Goal: Task Accomplishment & Management: Complete application form

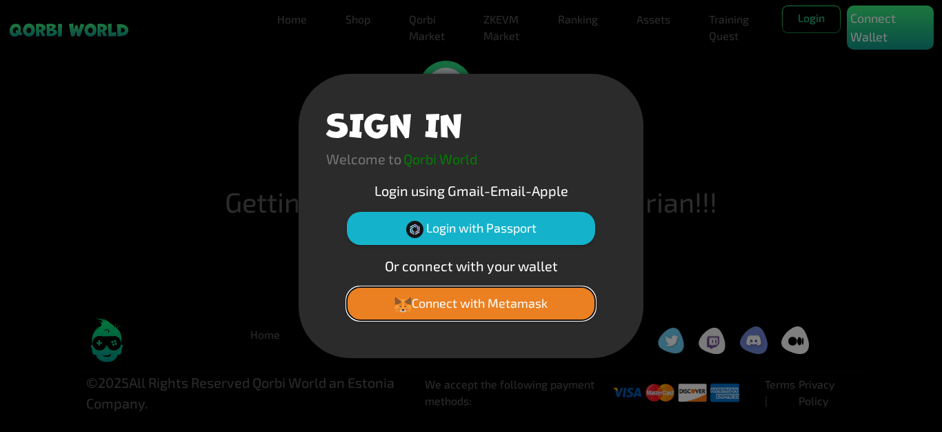
click at [467, 307] on button "Connect with Metamask" at bounding box center [471, 303] width 248 height 33
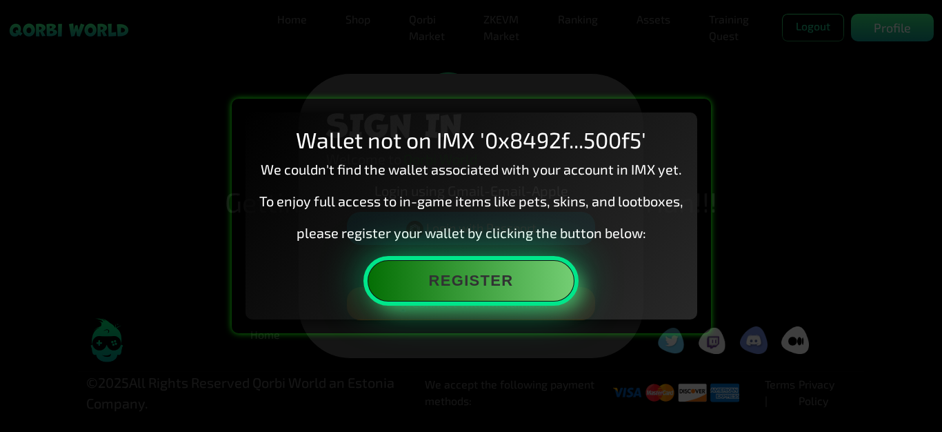
click at [495, 287] on button "Register" at bounding box center [470, 280] width 207 height 41
click at [507, 285] on button "Register" at bounding box center [470, 280] width 207 height 41
click at [506, 280] on button "Register" at bounding box center [470, 280] width 207 height 41
click at [476, 283] on button "Register" at bounding box center [470, 280] width 207 height 41
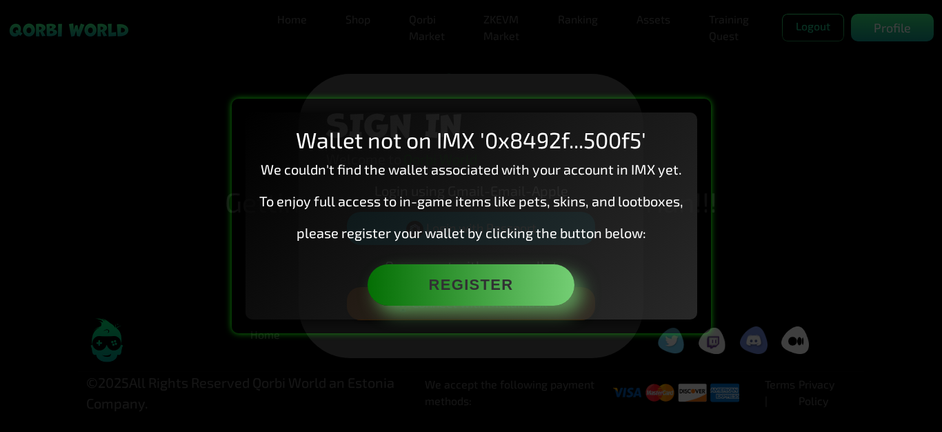
click at [681, 162] on p "We couldn't find the wallet associated with your account in IMX yet." at bounding box center [471, 169] width 424 height 21
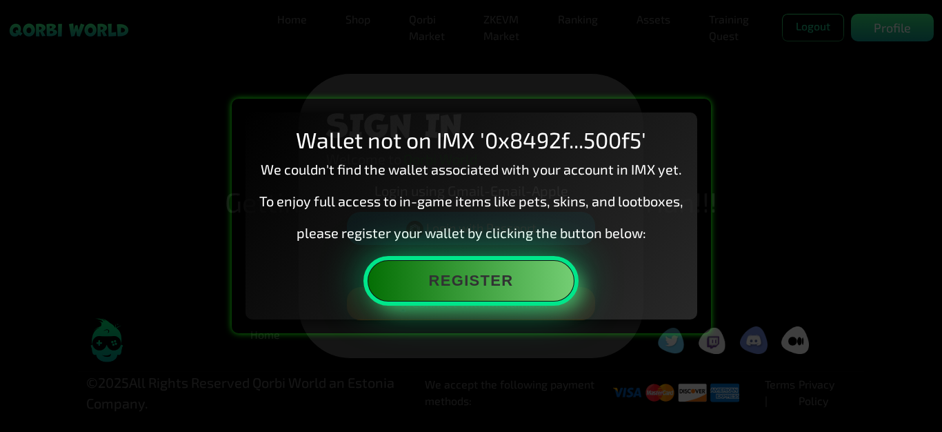
click at [528, 286] on button "Register" at bounding box center [470, 280] width 207 height 41
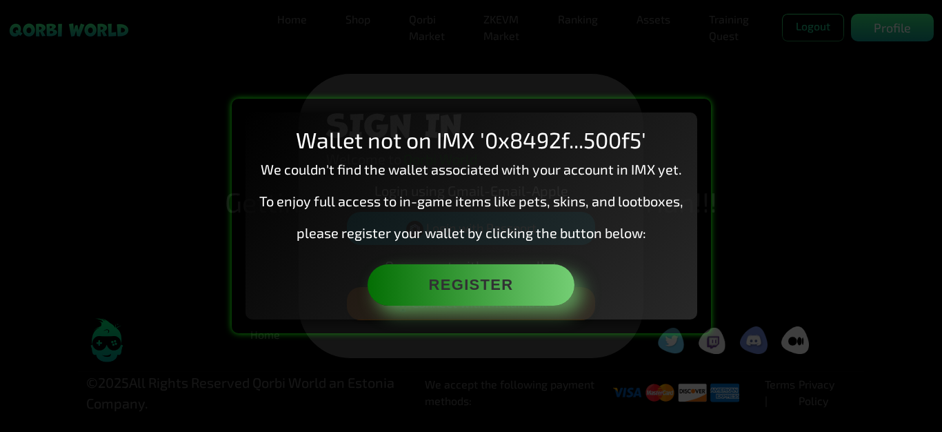
click at [750, 190] on div "Wallet not on IMX '0x8492f...500f5' We couldn't find the wallet associated with…" at bounding box center [471, 216] width 942 height 432
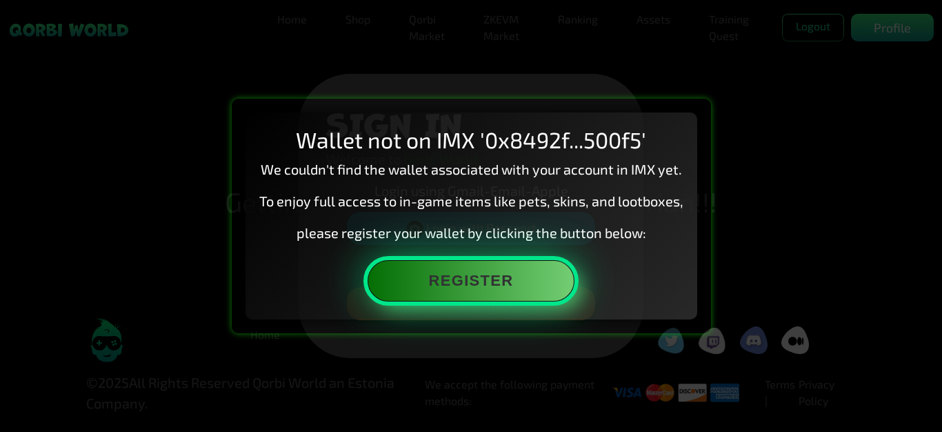
click at [509, 279] on button "Register" at bounding box center [470, 280] width 207 height 41
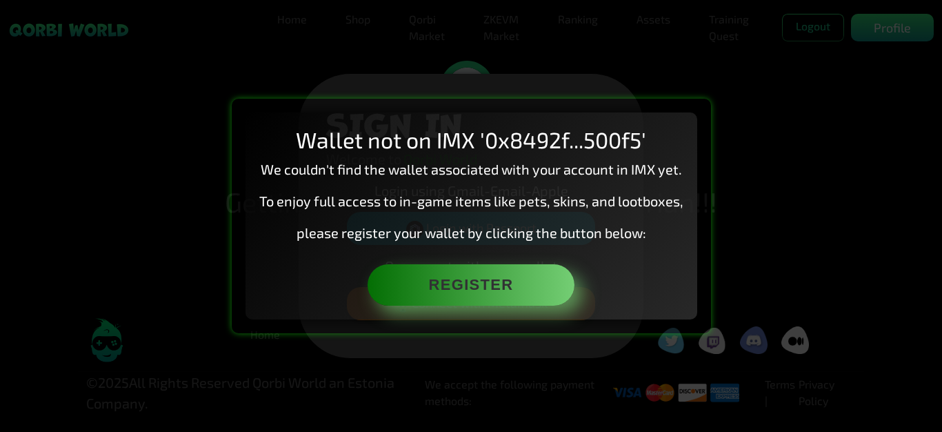
click at [580, 63] on div "Wallet not on IMX '0x8492f...500f5' We couldn't find the wallet associated with…" at bounding box center [471, 216] width 942 height 432
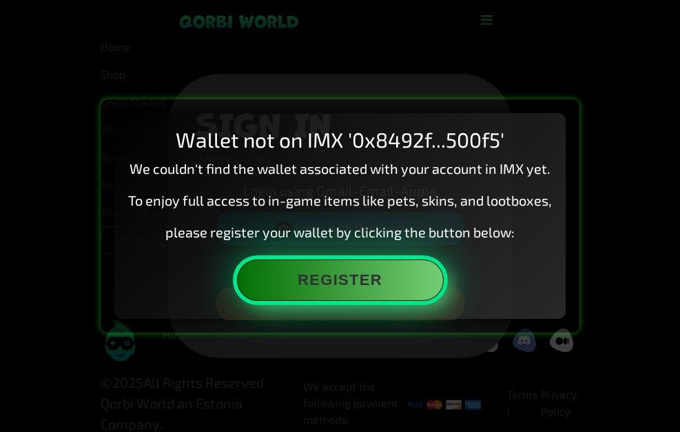
click at [383, 294] on button "Register" at bounding box center [340, 279] width 207 height 41
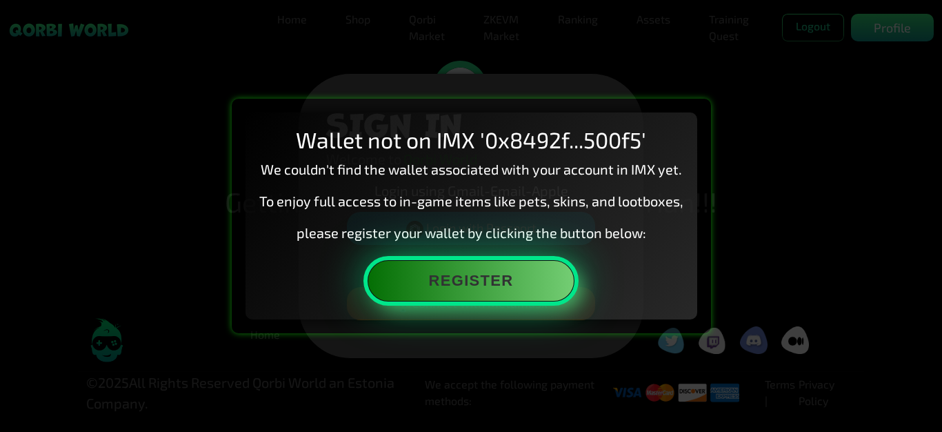
click at [471, 283] on button "Register" at bounding box center [470, 280] width 207 height 41
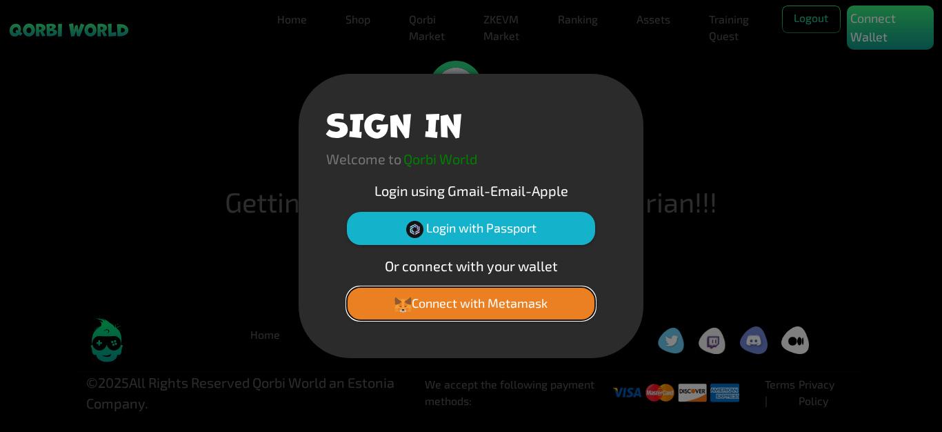
click at [488, 309] on button "Connect with Metamask" at bounding box center [471, 303] width 248 height 33
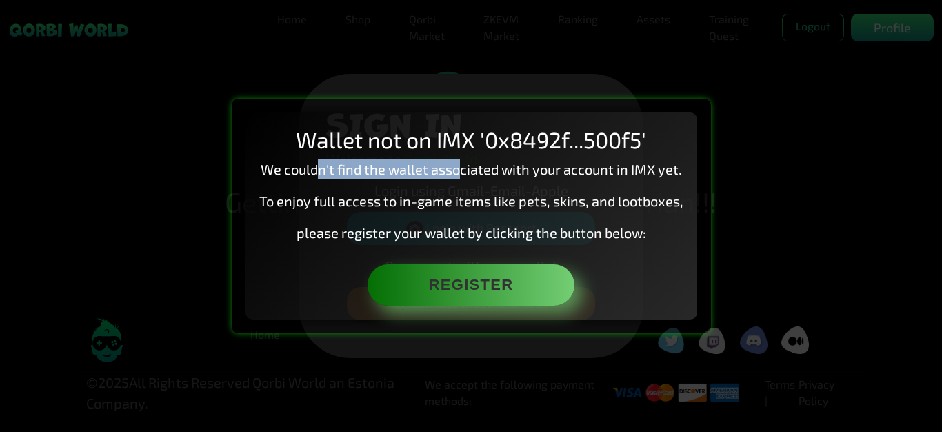
drag, startPoint x: 352, startPoint y: 174, endPoint x: 493, endPoint y: 169, distance: 141.4
click at [463, 169] on p "We couldn't find the wallet associated with your account in IMX yet." at bounding box center [471, 169] width 424 height 21
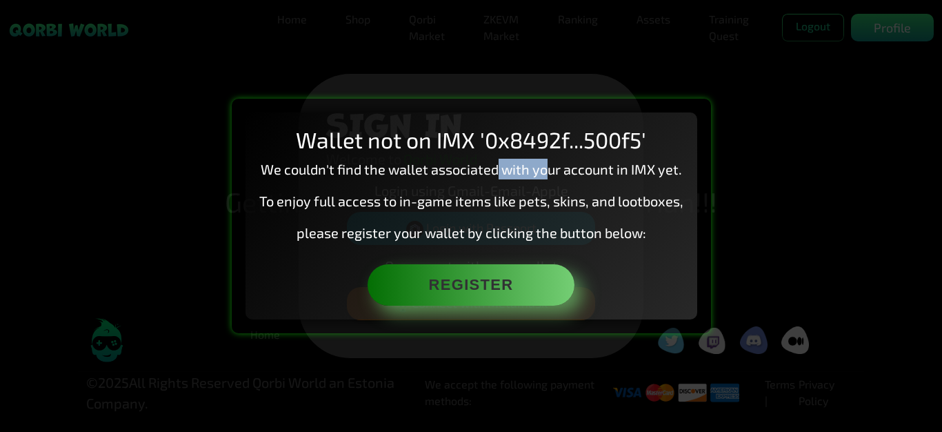
drag, startPoint x: 500, startPoint y: 169, endPoint x: 549, endPoint y: 169, distance: 48.9
click at [549, 169] on p "We couldn't find the wallet associated with your account in IMX yet." at bounding box center [471, 169] width 424 height 21
drag, startPoint x: 434, startPoint y: 208, endPoint x: 485, endPoint y: 207, distance: 51.0
click at [484, 207] on p "To enjoy full access to in-game items like pets, skins, and lootboxes," at bounding box center [471, 200] width 424 height 21
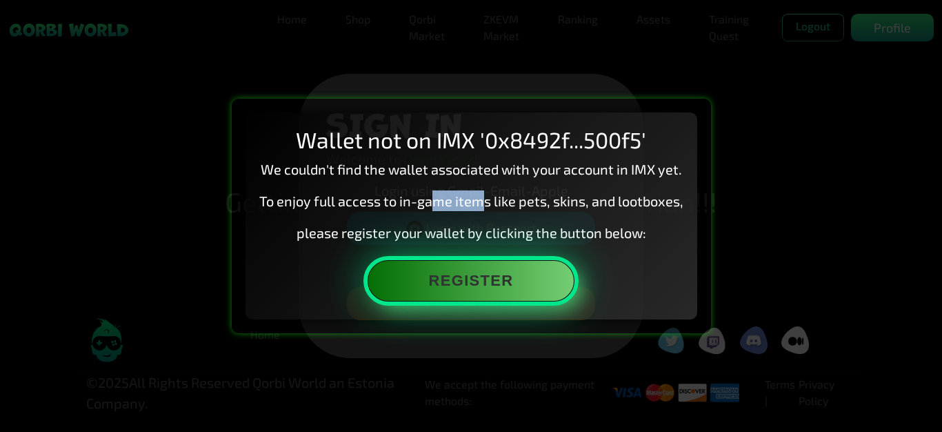
click at [451, 285] on button "Register" at bounding box center [470, 280] width 207 height 41
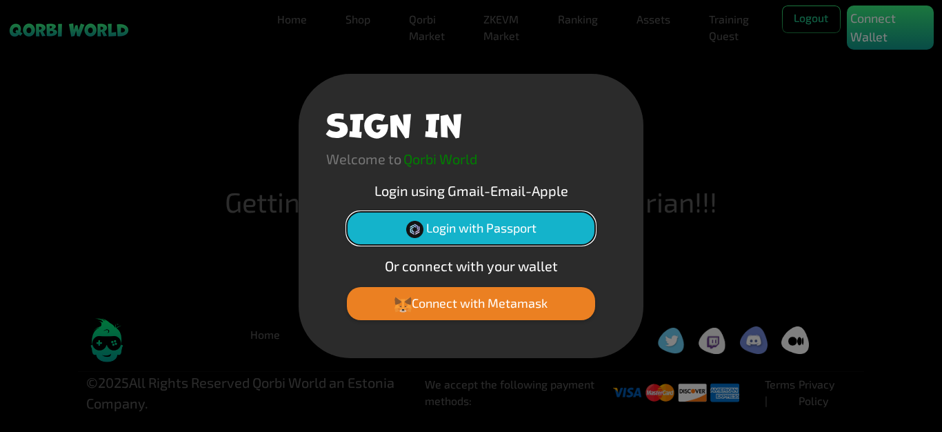
click at [463, 224] on button "Login with Passport" at bounding box center [471, 228] width 248 height 33
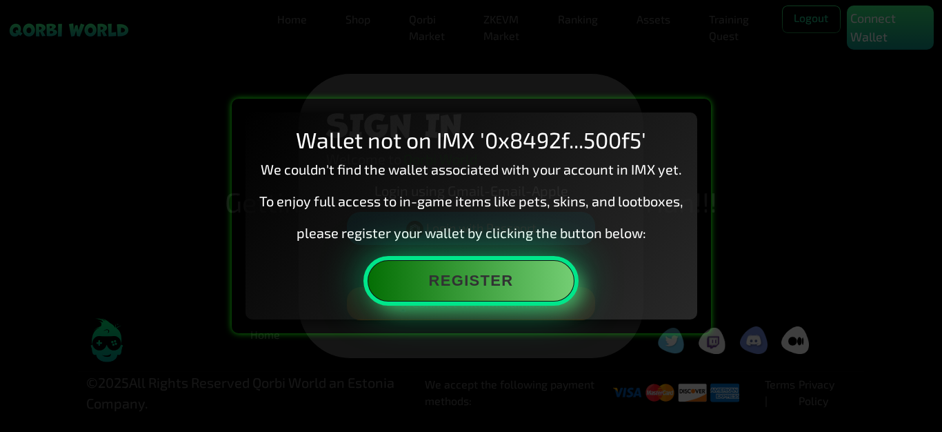
click at [471, 287] on button "Register" at bounding box center [470, 280] width 207 height 41
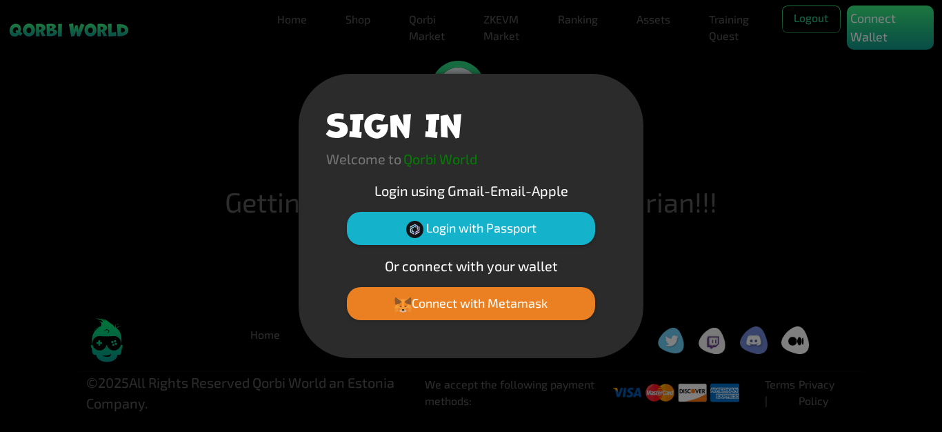
click at [658, 115] on div "SIGN IN Welcome to Qorbi World Login using Gmail-Email-Apple Login with Passpor…" at bounding box center [471, 216] width 942 height 432
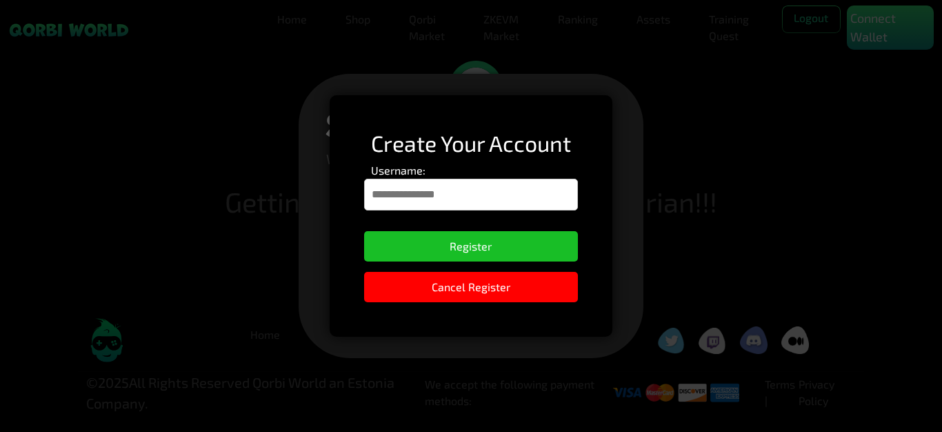
click at [480, 199] on input "Username:" at bounding box center [471, 195] width 214 height 32
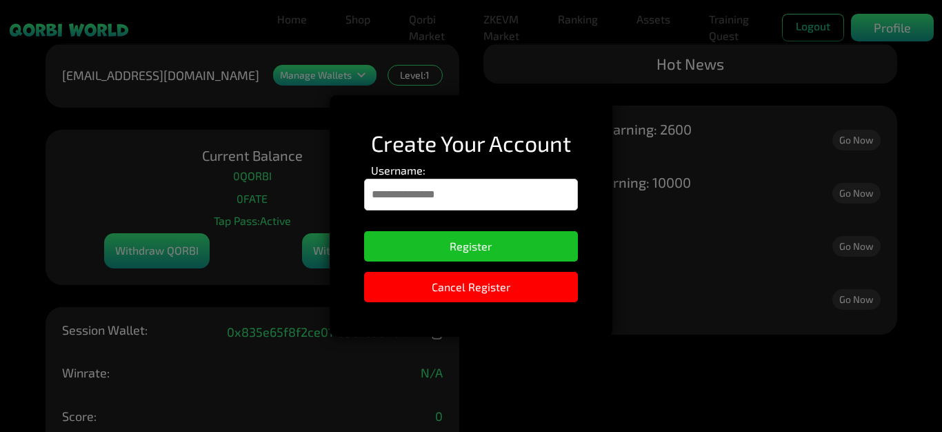
click at [467, 193] on input "Username:" at bounding box center [471, 195] width 214 height 32
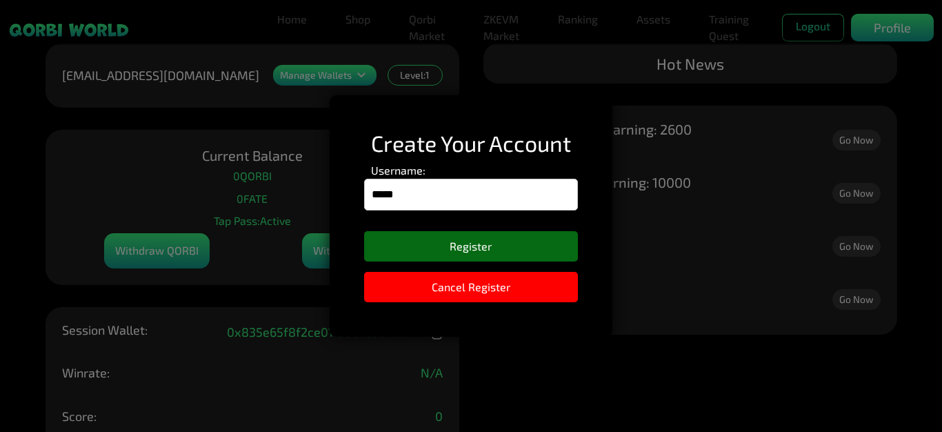
type input "**********"
click at [490, 238] on button "Register" at bounding box center [471, 246] width 214 height 30
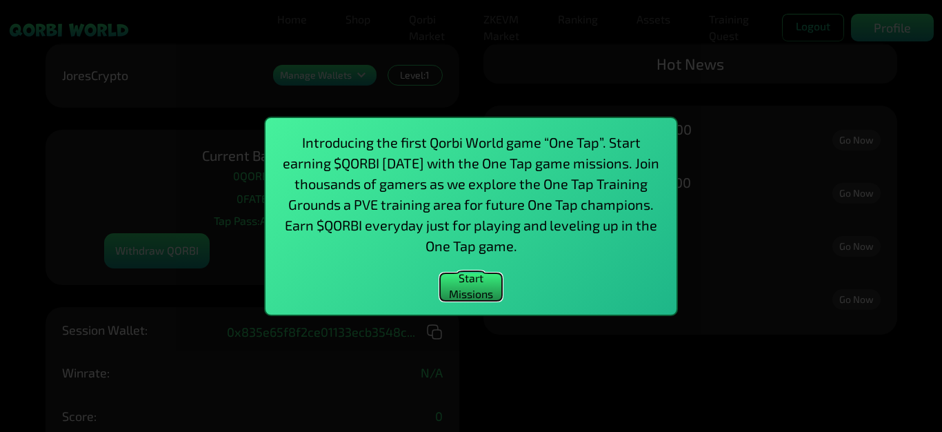
click at [473, 282] on button "Start Missions" at bounding box center [471, 287] width 62 height 28
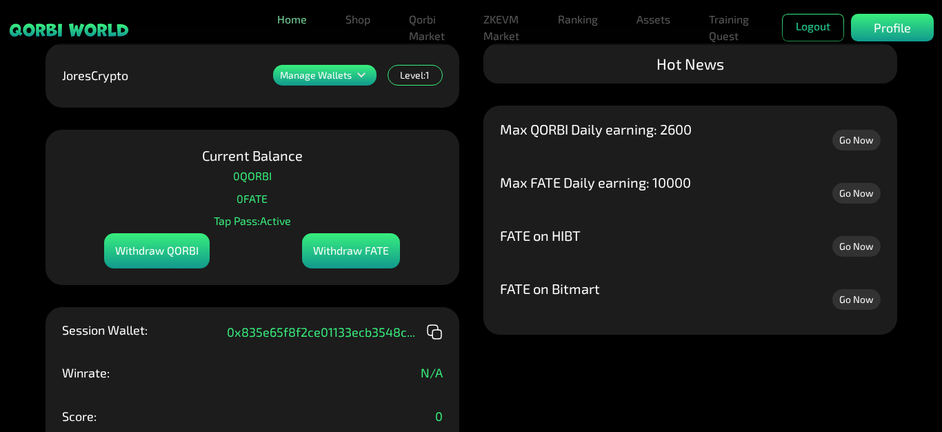
click at [290, 22] on link "Home" at bounding box center [292, 20] width 41 height 28
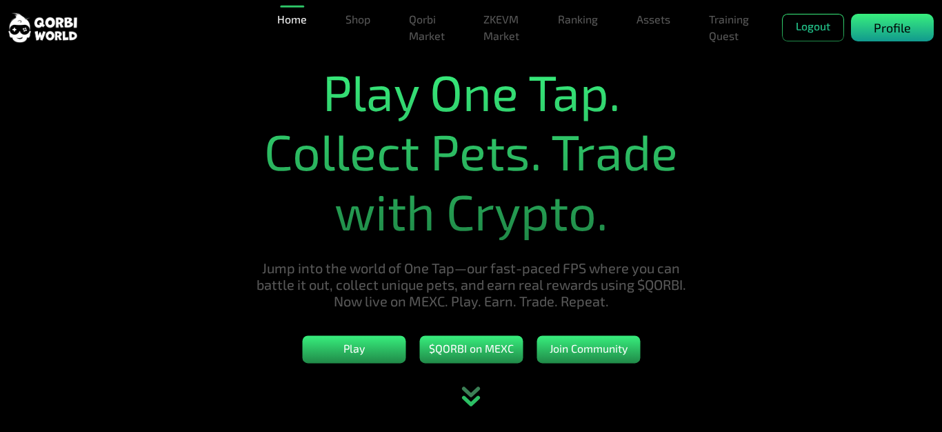
click at [873, 25] on div "Profile" at bounding box center [892, 28] width 83 height 28
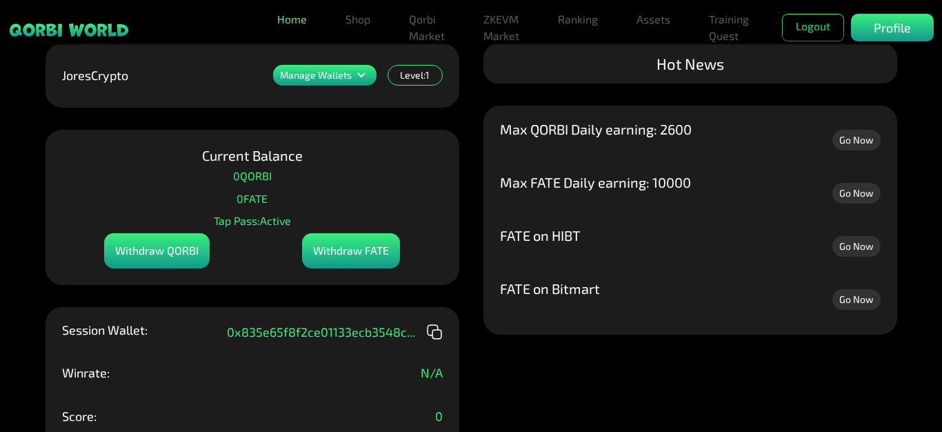
click at [293, 20] on link "Home" at bounding box center [292, 20] width 41 height 28
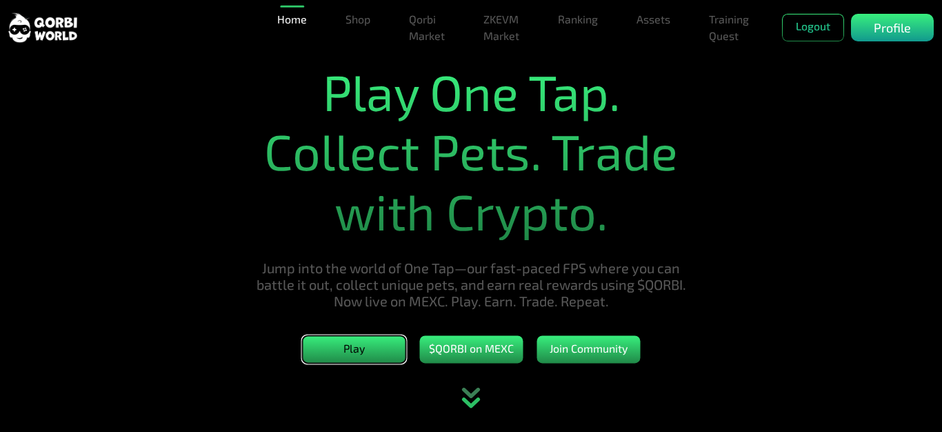
click at [369, 351] on button "Play" at bounding box center [353, 350] width 103 height 28
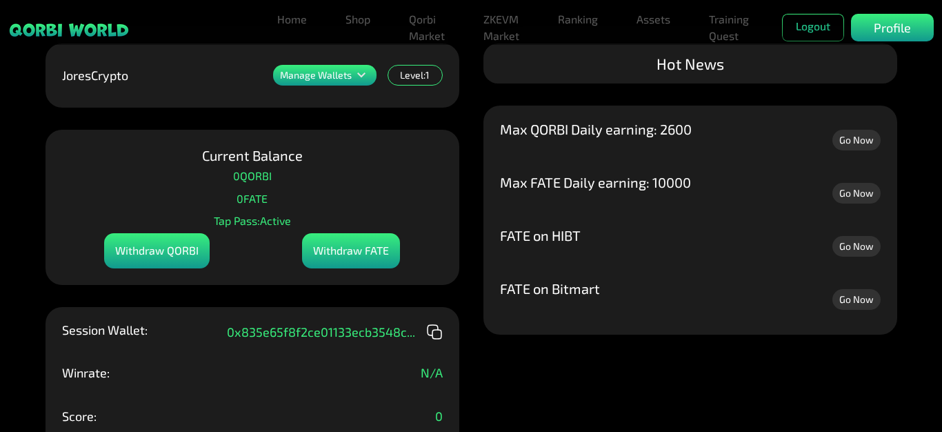
click at [485, 228] on div "FATE on Bitmart Go Now FATE on HIBT Go Now Max FATE Daily earning: 10000 Go Now…" at bounding box center [690, 219] width 414 height 229
click at [305, 20] on link "Home" at bounding box center [292, 20] width 41 height 28
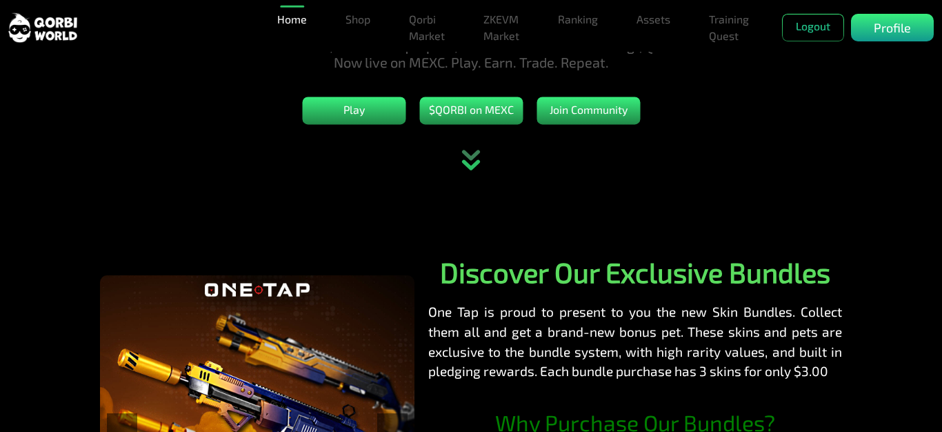
scroll to position [207, 0]
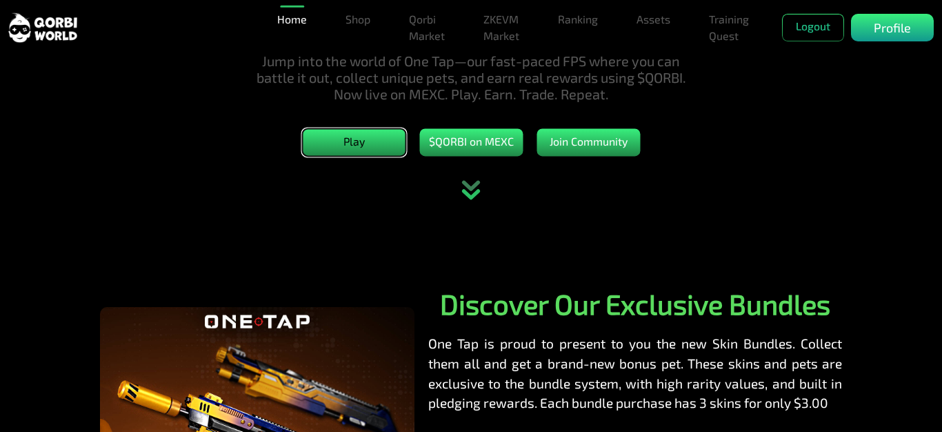
click at [365, 136] on button "Play" at bounding box center [353, 143] width 103 height 28
